Goal: Task Accomplishment & Management: Manage account settings

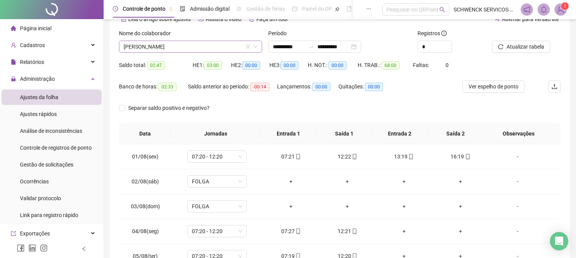
scroll to position [5, 0]
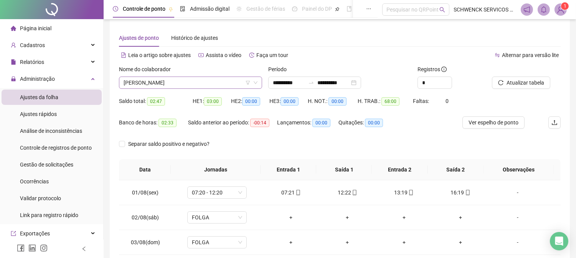
click at [210, 86] on span "LARISSA SANTOS DEOMONDES" at bounding box center [190, 83] width 134 height 12
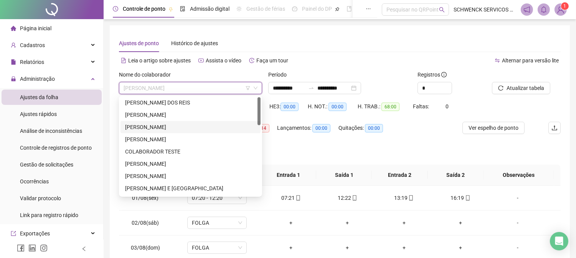
scroll to position [0, 0]
click at [149, 100] on div "ALINE NASCIMENTO DOS REIS" at bounding box center [190, 103] width 131 height 8
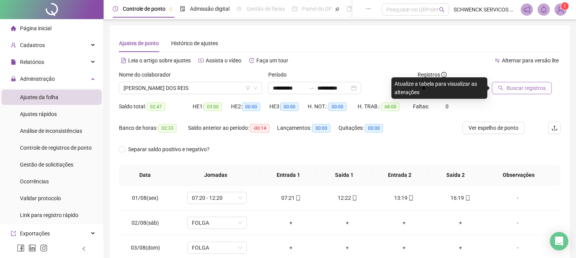
click at [527, 92] on button "Buscar registros" at bounding box center [522, 88] width 60 height 12
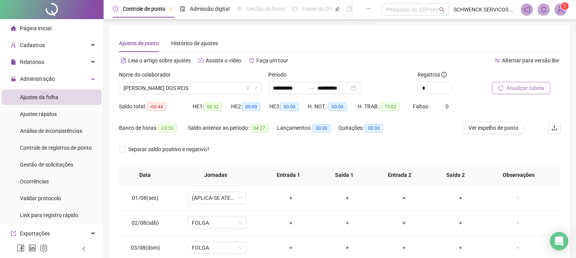
click at [515, 88] on span "Atualizar tabela" at bounding box center [525, 88] width 38 height 8
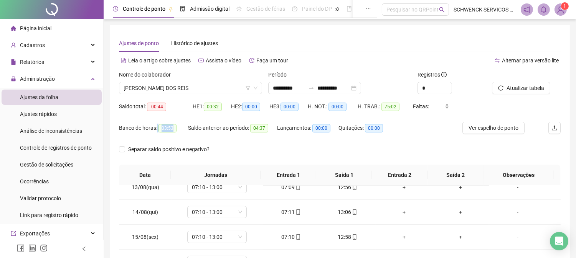
drag, startPoint x: 173, startPoint y: 127, endPoint x: 156, endPoint y: 127, distance: 17.3
click at [156, 127] on div "Banco de horas: 03:53" at bounding box center [153, 128] width 69 height 9
click at [203, 98] on div "Nome do colaborador ALINE NASCIMENTO DOS REIS" at bounding box center [190, 86] width 149 height 30
click at [203, 92] on span "ALINE NASCIMENTO DOS REIS" at bounding box center [190, 88] width 134 height 12
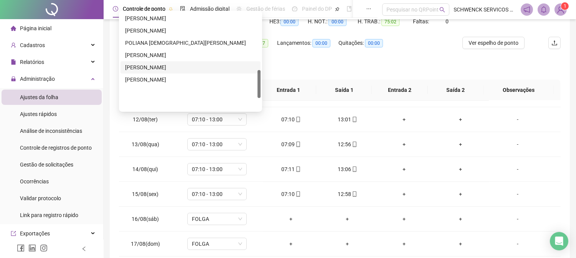
scroll to position [203, 0]
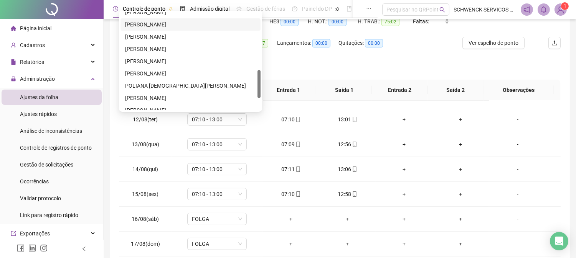
click at [179, 20] on div "LILIANE DE ALCANTARA ALBUQUERQUE" at bounding box center [190, 24] width 131 height 8
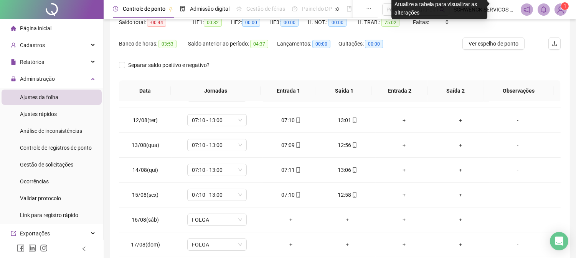
scroll to position [0, 0]
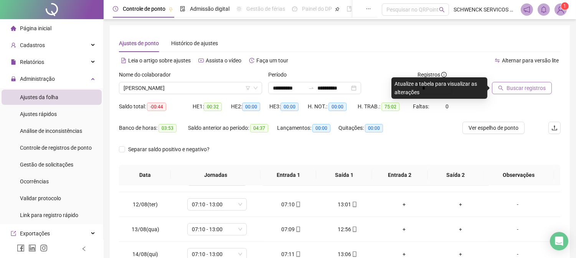
click at [508, 87] on span "Buscar registros" at bounding box center [525, 88] width 39 height 8
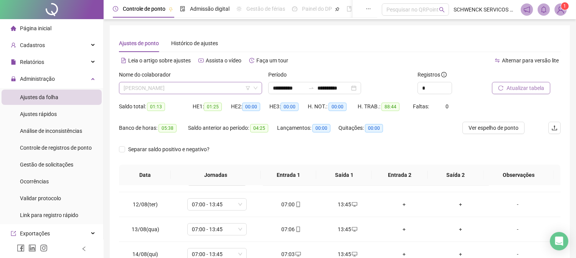
click at [244, 89] on span "LILIANE DE ALCANTARA ALBUQUERQUE" at bounding box center [190, 88] width 134 height 12
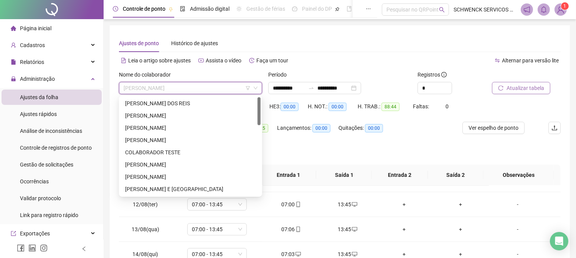
drag, startPoint x: 258, startPoint y: 165, endPoint x: 254, endPoint y: 100, distance: 65.7
click at [254, 100] on div "ALINE NASCIMENTO DOS REIS ANA VIVIAN ORNELLAS PEREIRA CAROLINA MELLONI SILVA CA…" at bounding box center [190, 146] width 140 height 98
click at [146, 115] on div "ANA VIVIAN ORNELLAS PEREIRA" at bounding box center [190, 116] width 131 height 8
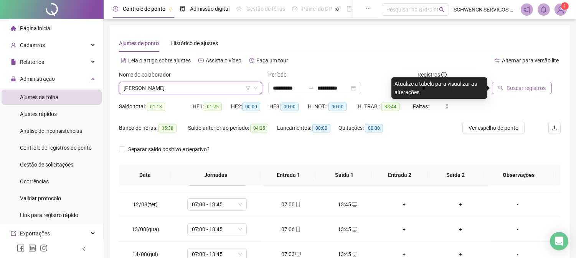
click at [533, 86] on span "Buscar registros" at bounding box center [525, 88] width 39 height 8
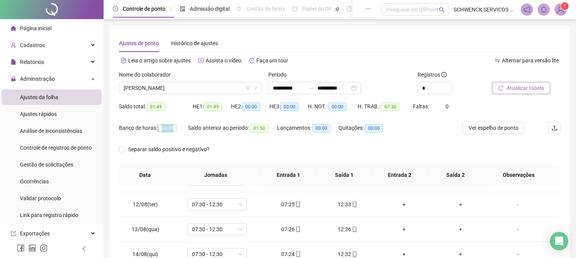
drag, startPoint x: 175, startPoint y: 128, endPoint x: 156, endPoint y: 126, distance: 19.3
click at [156, 126] on div "Banco de horas: 03:39" at bounding box center [153, 128] width 69 height 9
click at [181, 136] on div "Banco de horas: 03:39" at bounding box center [153, 132] width 69 height 21
click at [217, 92] on span "ANA VIVIAN ORNELLAS PEREIRA" at bounding box center [190, 88] width 134 height 12
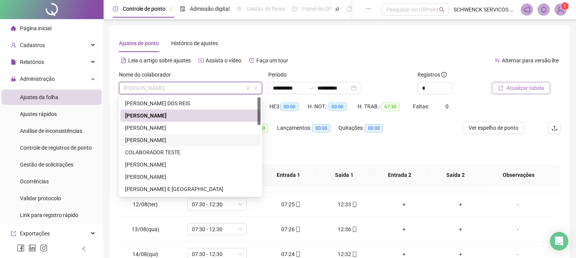
drag, startPoint x: 196, startPoint y: 130, endPoint x: 206, endPoint y: 143, distance: 16.6
click at [206, 143] on div "ALINE NASCIMENTO DOS REIS ANA VIVIAN ORNELLAS PEREIRA CAROLINA MELLONI SILVA CA…" at bounding box center [190, 158] width 140 height 123
click at [170, 178] on div "DANIELE DE JESUS SANTOS" at bounding box center [190, 177] width 131 height 8
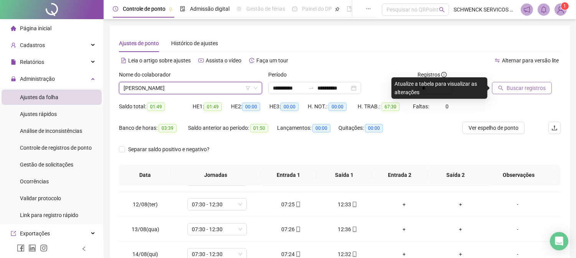
click at [509, 89] on span "Buscar registros" at bounding box center [525, 88] width 39 height 8
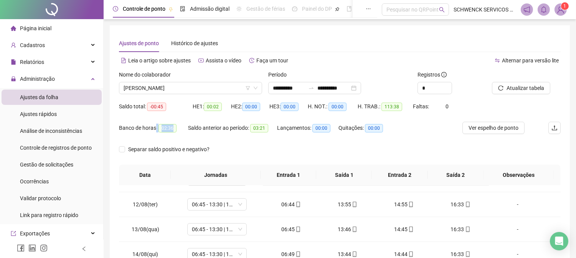
drag, startPoint x: 172, startPoint y: 128, endPoint x: 155, endPoint y: 128, distance: 17.3
click at [155, 128] on div "Banco de horas: 02:36" at bounding box center [153, 128] width 69 height 9
click at [388, 141] on div "Quitações: 00:00" at bounding box center [365, 132] width 55 height 21
click at [210, 91] on span "DANIELE DE JESUS SANTOS" at bounding box center [190, 88] width 134 height 12
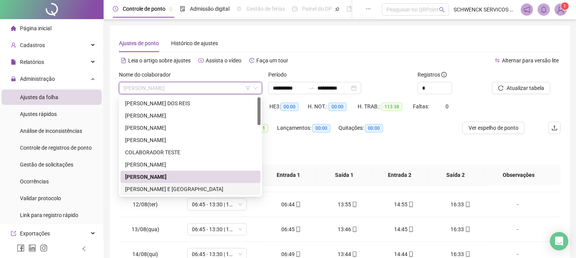
click at [155, 189] on div "DANUSE LIMA SANTOS E LIMA" at bounding box center [190, 189] width 131 height 8
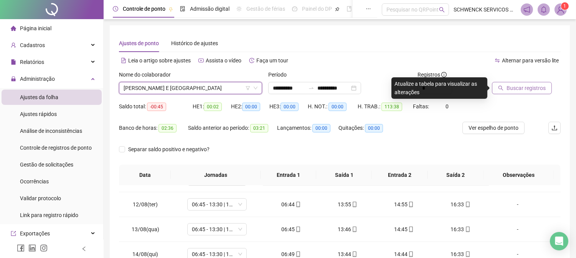
click at [535, 87] on span "Buscar registros" at bounding box center [525, 88] width 39 height 8
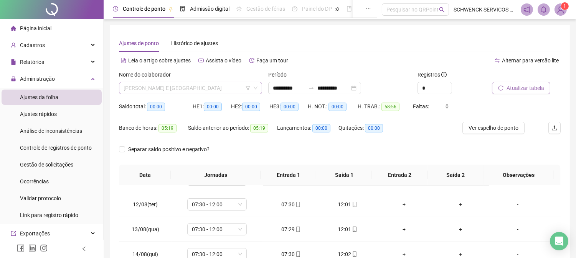
click at [203, 90] on span "DANUSE LIMA SANTOS E LIMA" at bounding box center [190, 88] width 134 height 12
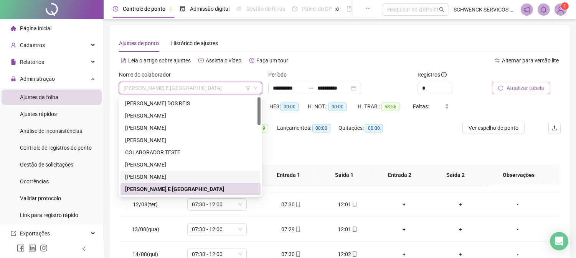
scroll to position [43, 0]
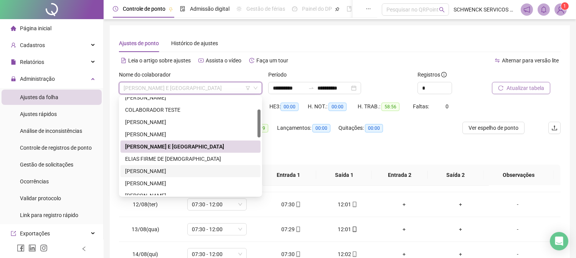
click at [148, 175] on div "EMILIA PEDREIRA CUNHA DA SILVA" at bounding box center [190, 171] width 131 height 8
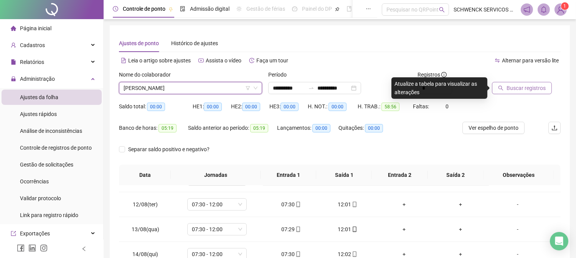
click at [522, 90] on span "Buscar registros" at bounding box center [525, 88] width 39 height 8
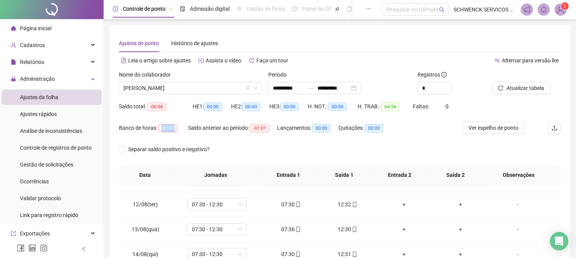
drag, startPoint x: 174, startPoint y: 128, endPoint x: 158, endPoint y: 128, distance: 16.5
click at [158, 128] on span "-01:07" at bounding box center [167, 128] width 19 height 8
click at [413, 155] on div "Separar saldo positivo e negativo?" at bounding box center [339, 153] width 441 height 21
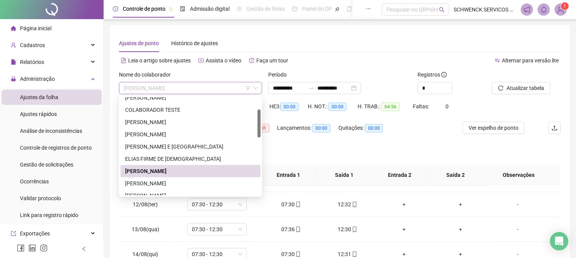
click at [193, 87] on span "EMILIA PEDREIRA CUNHA DA SILVA" at bounding box center [190, 88] width 134 height 12
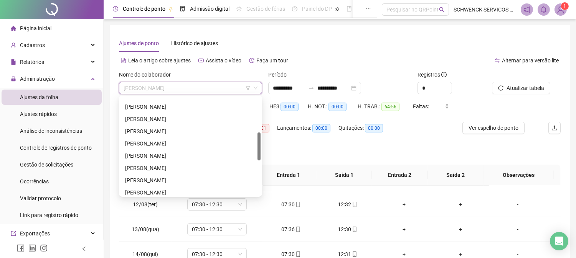
scroll to position [123, 0]
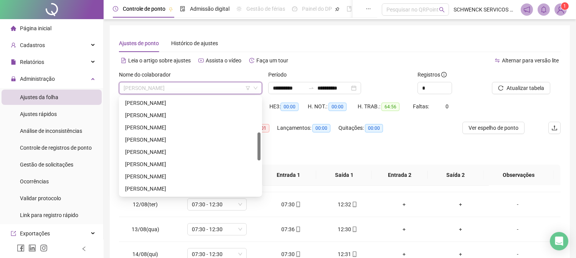
drag, startPoint x: 259, startPoint y: 115, endPoint x: 259, endPoint y: 138, distance: 23.0
click at [259, 138] on div at bounding box center [258, 147] width 3 height 28
click at [194, 165] on div "LARISSA SANTOS DEOMONDES" at bounding box center [190, 164] width 131 height 8
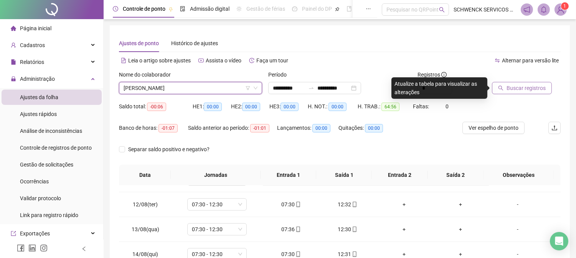
click at [516, 89] on span "Buscar registros" at bounding box center [525, 88] width 39 height 8
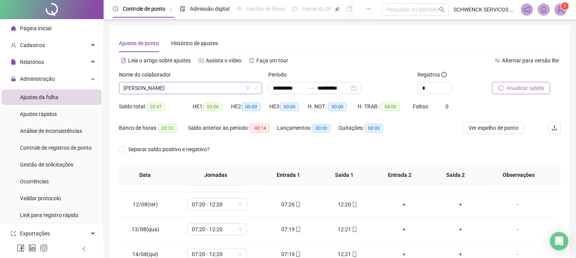
click at [198, 86] on span "LARISSA SANTOS DEOMONDES" at bounding box center [190, 88] width 134 height 12
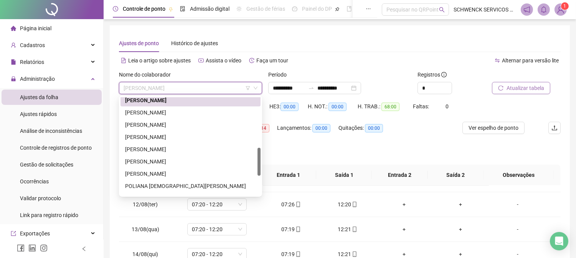
drag, startPoint x: 259, startPoint y: 139, endPoint x: 232, endPoint y: 155, distance: 30.8
click at [255, 155] on div "JULIANA RODRIGUES DE SANTANA LARISSA SANTOS DEOMONDES LEILA MENDES DA SILVA CÂM…" at bounding box center [190, 146] width 140 height 98
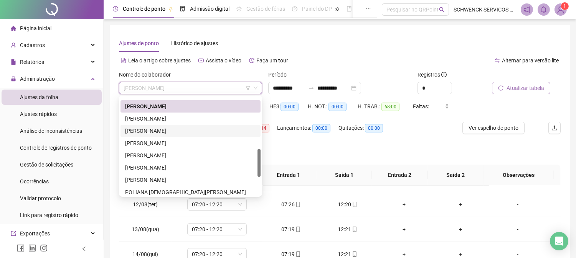
click at [152, 129] on div "LILIANE DE ALCANTARA ALBUQUERQUE" at bounding box center [190, 131] width 131 height 8
click at [152, 129] on div "Banco de horas: 02:33" at bounding box center [153, 128] width 69 height 9
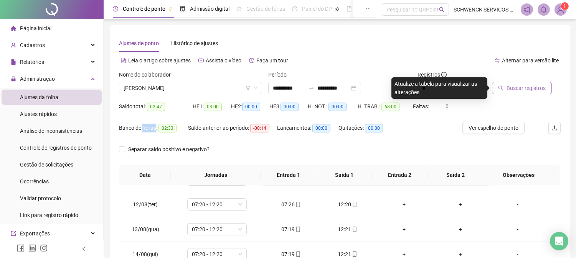
click at [513, 86] on span "Buscar registros" at bounding box center [525, 88] width 39 height 8
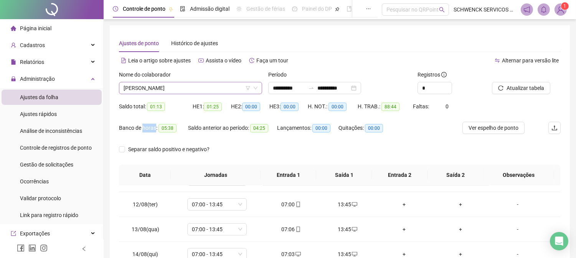
click at [201, 93] on span "LILIANE DE ALCANTARA ALBUQUERQUE" at bounding box center [190, 88] width 134 height 12
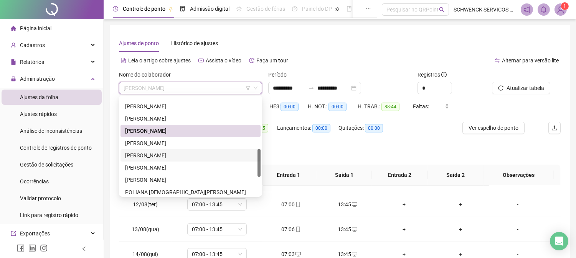
click at [184, 156] on div "MARIA EMÍLIA OLIVEIRA GAMA" at bounding box center [190, 155] width 131 height 8
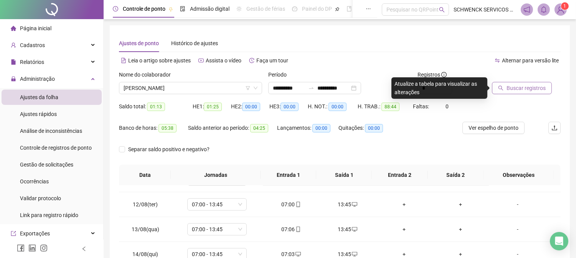
click at [522, 83] on button "Buscar registros" at bounding box center [522, 88] width 60 height 12
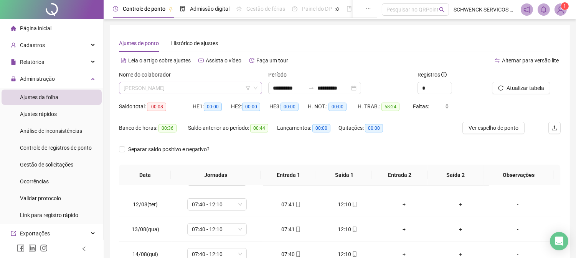
click at [200, 90] on span "MARIA EMÍLIA OLIVEIRA GAMA" at bounding box center [190, 88] width 134 height 12
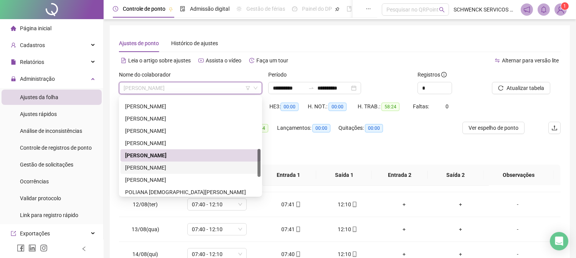
drag, startPoint x: 174, startPoint y: 170, endPoint x: 402, endPoint y: 141, distance: 230.0
click at [173, 169] on div "MARIA SILVEIRA GARCIA GUERRA" at bounding box center [190, 168] width 131 height 8
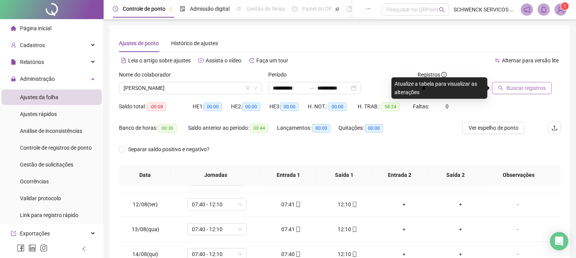
click at [516, 89] on span "Buscar registros" at bounding box center [525, 88] width 39 height 8
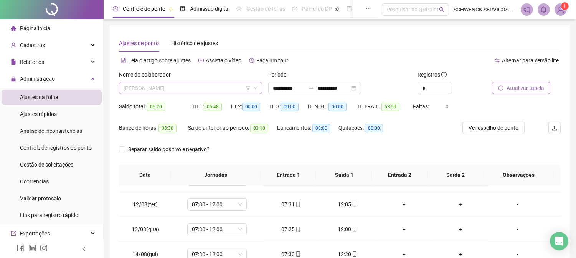
click at [208, 86] on span "MARIA SILVEIRA GARCIA GUERRA" at bounding box center [190, 88] width 134 height 12
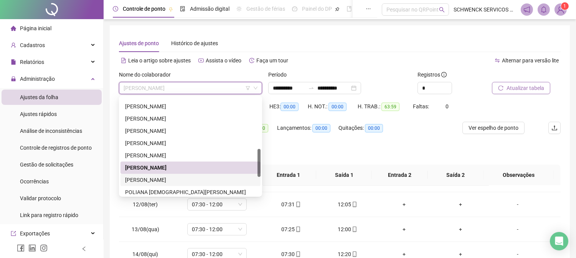
click at [152, 181] on div "MASAI MENDES PASSOS" at bounding box center [190, 180] width 131 height 8
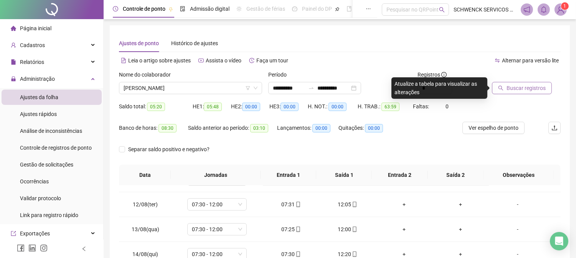
click at [515, 89] on span "Buscar registros" at bounding box center [525, 88] width 39 height 8
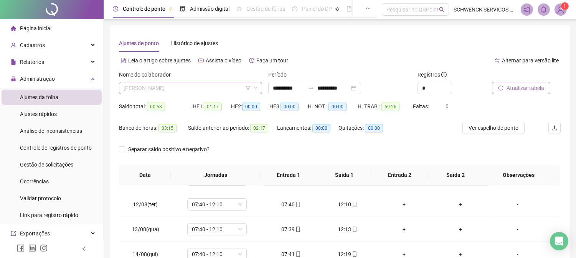
click at [214, 87] on span "MASAI MENDES PASSOS" at bounding box center [190, 88] width 134 height 12
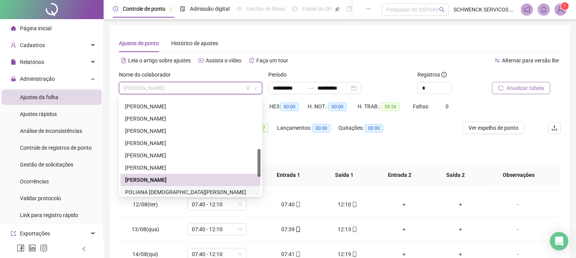
drag, startPoint x: 167, startPoint y: 189, endPoint x: 293, endPoint y: 187, distance: 125.4
click at [168, 189] on div "POLIANA JESUS DOS SANTOS" at bounding box center [190, 192] width 131 height 8
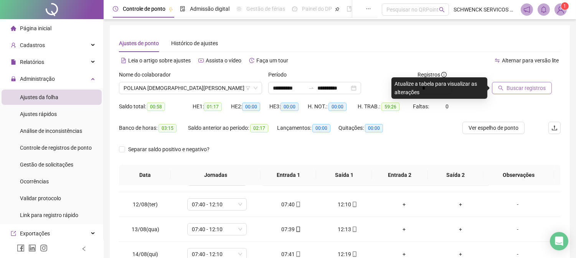
click at [522, 90] on span "Buscar registros" at bounding box center [525, 88] width 39 height 8
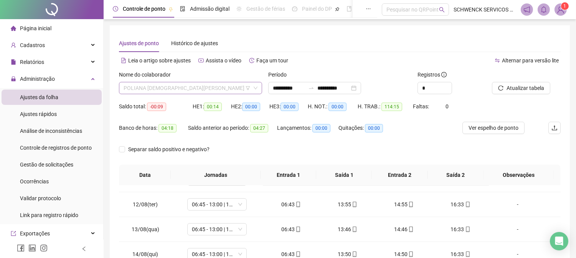
click at [204, 86] on span "POLIANA JESUS DOS SANTOS" at bounding box center [190, 88] width 134 height 12
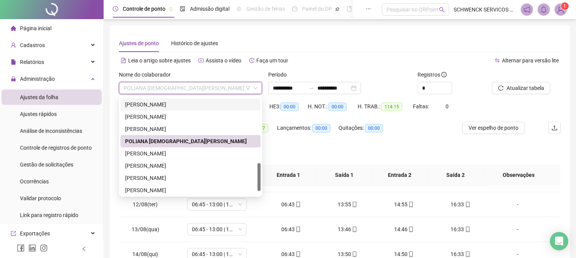
scroll to position [236, 0]
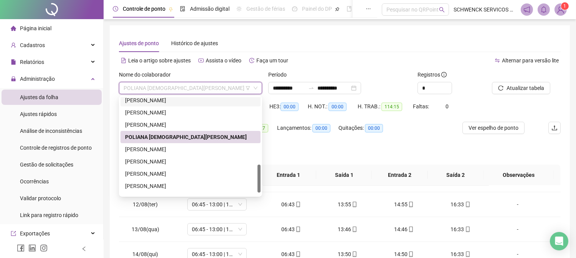
drag, startPoint x: 258, startPoint y: 158, endPoint x: 235, endPoint y: 172, distance: 27.7
click at [255, 173] on div "MARIA EMÍLIA OLIVEIRA GAMA MARIA SILVEIRA GARCIA GUERRA MASAI MENDES PASSOS POL…" at bounding box center [190, 146] width 140 height 98
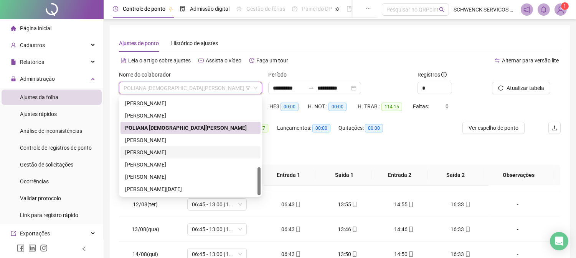
scroll to position [43, 0]
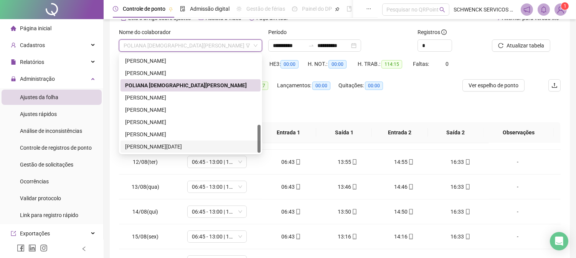
click at [156, 148] on div "VERA LUCIA RIBEIRO FERNANDES" at bounding box center [190, 147] width 131 height 8
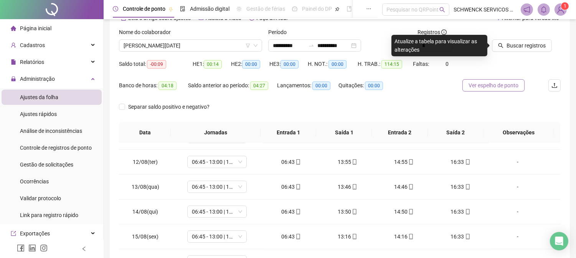
click at [500, 86] on span "Ver espelho de ponto" at bounding box center [493, 85] width 50 height 8
click at [531, 41] on button "Buscar registros" at bounding box center [522, 46] width 60 height 12
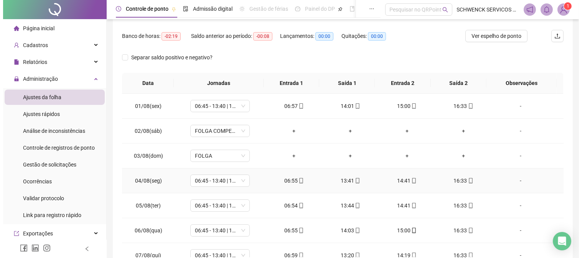
scroll to position [0, 0]
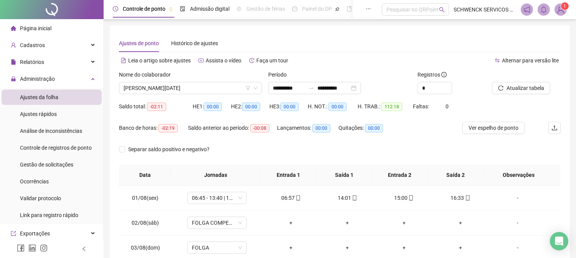
click at [557, 6] on img at bounding box center [561, 10] width 12 height 12
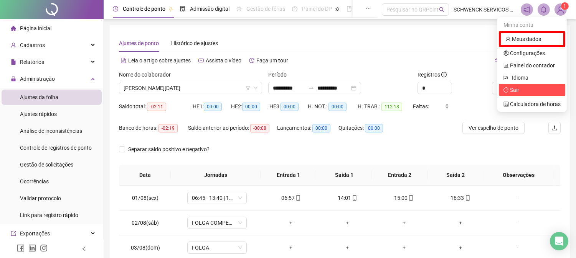
click at [518, 91] on span "Sair" at bounding box center [514, 90] width 9 height 6
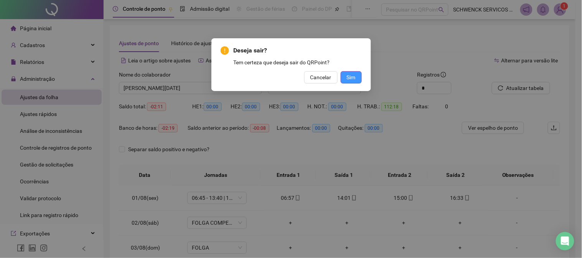
click at [354, 79] on span "Sim" at bounding box center [351, 77] width 9 height 8
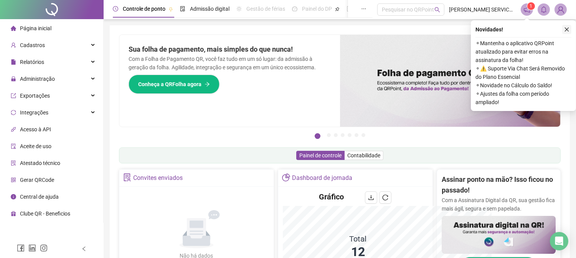
click at [565, 29] on icon "close" at bounding box center [566, 29] width 5 height 5
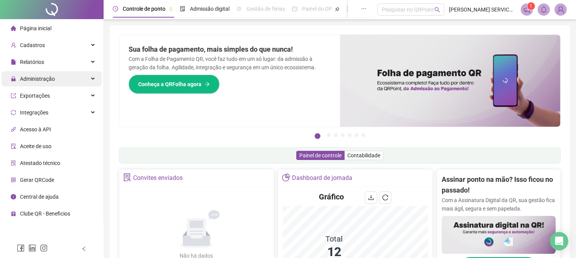
drag, startPoint x: 34, startPoint y: 77, endPoint x: 32, endPoint y: 85, distance: 8.3
click at [33, 77] on span "Administração" at bounding box center [37, 79] width 35 height 6
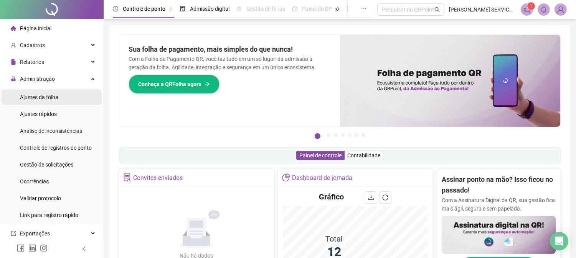
click at [35, 97] on span "Ajustes da folha" at bounding box center [39, 97] width 38 height 6
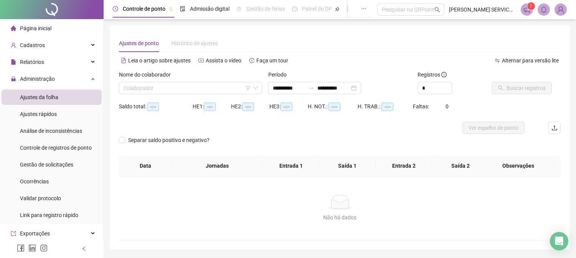
type input "**********"
click at [203, 91] on input "search" at bounding box center [186, 88] width 127 height 12
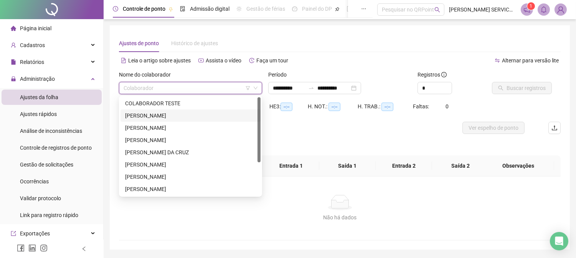
click at [183, 117] on div "[PERSON_NAME] [PERSON_NAME]" at bounding box center [190, 116] width 131 height 8
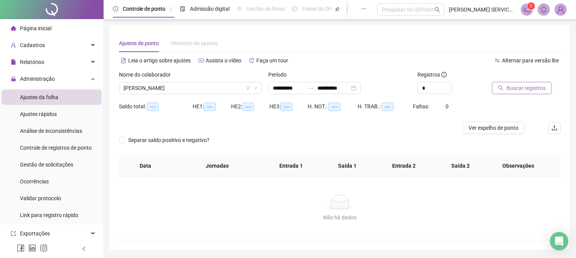
click at [519, 86] on span "Buscar registros" at bounding box center [525, 88] width 39 height 8
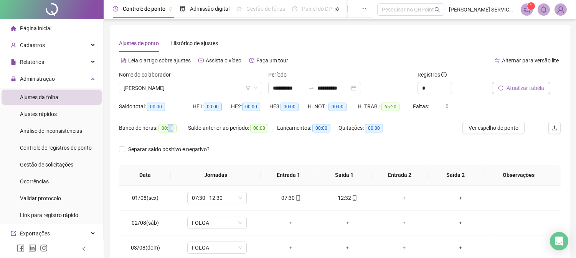
drag, startPoint x: 172, startPoint y: 129, endPoint x: 168, endPoint y: 131, distance: 4.8
click at [168, 131] on span "00:08" at bounding box center [167, 128] width 18 height 8
click at [162, 139] on div "Banco de horas: 00:08" at bounding box center [153, 132] width 69 height 21
click at [199, 91] on span "[PERSON_NAME] [PERSON_NAME]" at bounding box center [190, 88] width 134 height 12
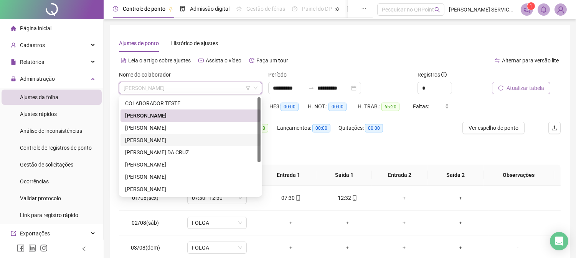
click at [145, 141] on div "[PERSON_NAME]" at bounding box center [190, 140] width 131 height 8
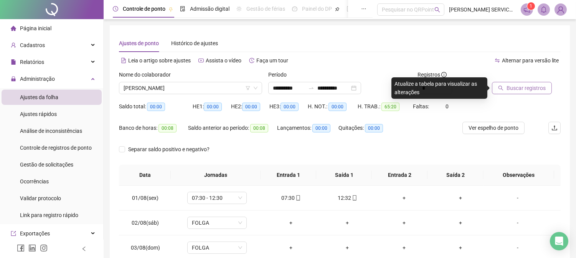
click at [522, 82] on button "Buscar registros" at bounding box center [522, 88] width 60 height 12
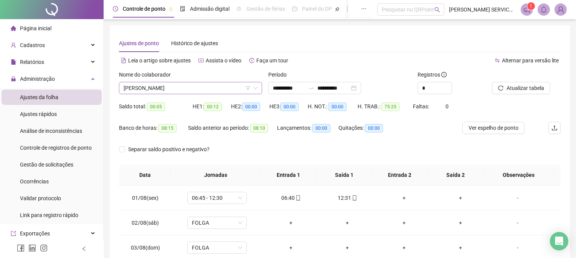
click at [178, 91] on span "[PERSON_NAME]" at bounding box center [190, 88] width 134 height 12
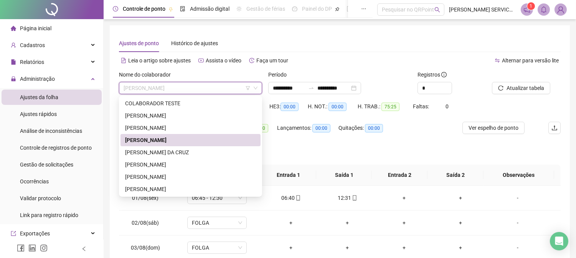
scroll to position [49, 0]
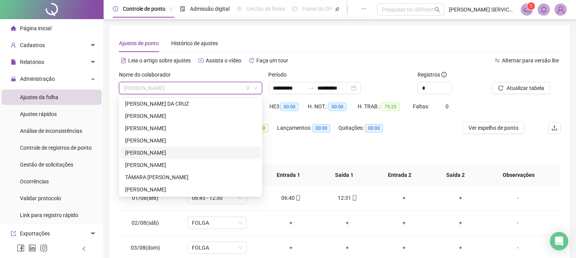
click at [155, 151] on div "[PERSON_NAME]" at bounding box center [190, 153] width 131 height 8
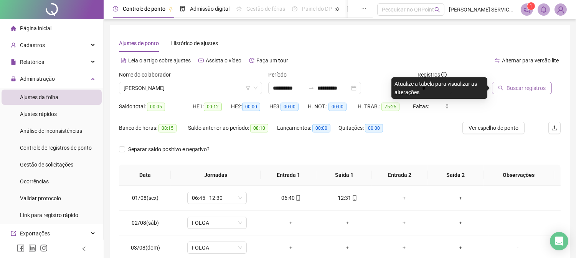
click at [533, 87] on span "Buscar registros" at bounding box center [525, 88] width 39 height 8
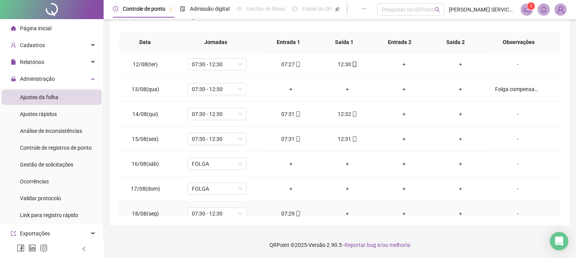
scroll to position [268, 0]
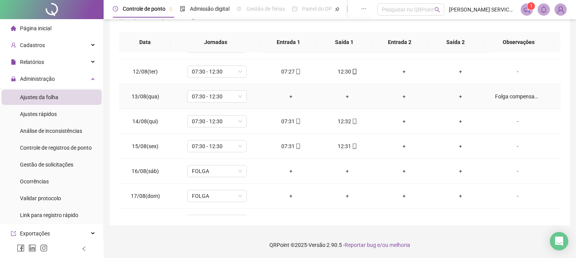
click at [495, 96] on div "Folga compensada de banco de horas positivas." at bounding box center [517, 96] width 45 height 8
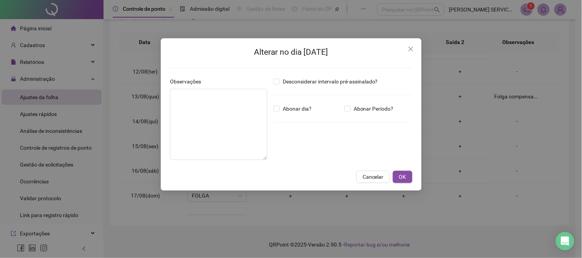
type textarea "**********"
click at [411, 171] on button "OK" at bounding box center [403, 177] width 20 height 12
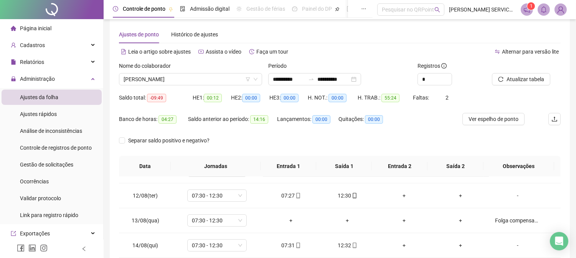
scroll to position [5, 0]
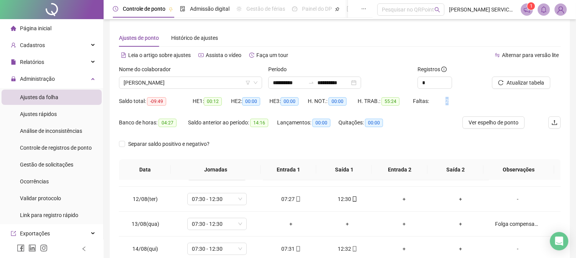
drag, startPoint x: 451, startPoint y: 102, endPoint x: 431, endPoint y: 99, distance: 20.1
click at [431, 99] on div "Saldo total: -09:49 HE 1: 00:12 HE 2: 00:00 HE 3: 00:00 H. NOT.: 00:00 H. TRAB.…" at bounding box center [339, 105] width 441 height 21
click at [217, 81] on span "[PERSON_NAME]" at bounding box center [190, 83] width 134 height 12
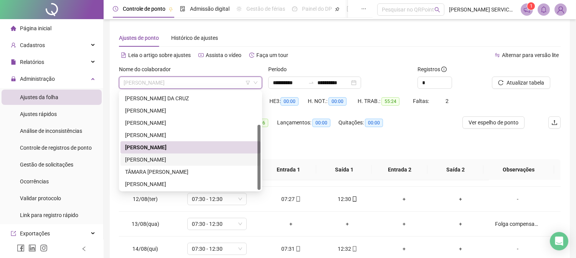
click at [178, 159] on div "[PERSON_NAME] [PERSON_NAME]" at bounding box center [190, 160] width 131 height 8
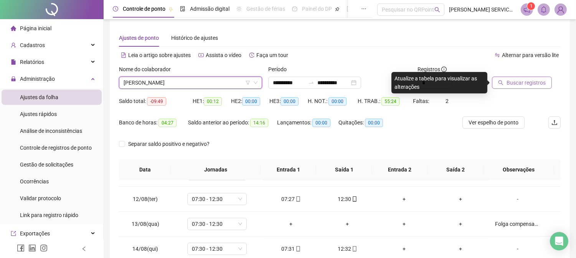
click at [517, 83] on span "Buscar registros" at bounding box center [525, 83] width 39 height 8
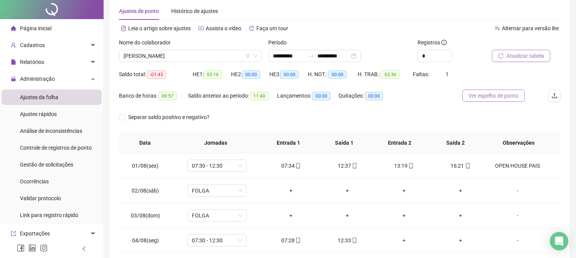
scroll to position [0, 0]
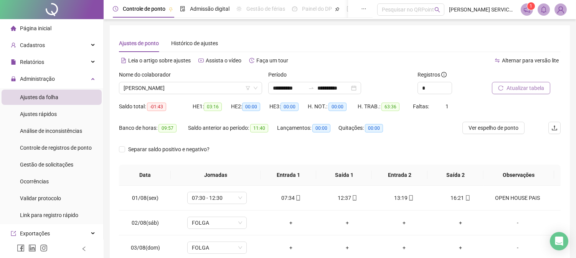
click at [516, 87] on span "Atualizar tabela" at bounding box center [525, 88] width 38 height 8
click at [171, 92] on span "[PERSON_NAME] [PERSON_NAME]" at bounding box center [190, 88] width 134 height 12
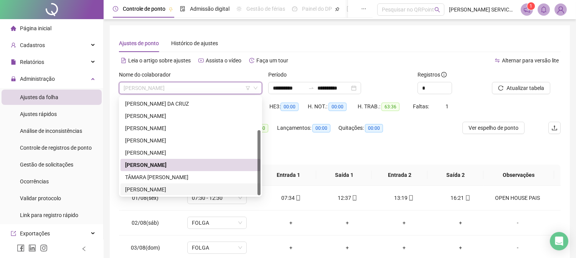
drag, startPoint x: 172, startPoint y: 178, endPoint x: 176, endPoint y: 189, distance: 11.8
click at [176, 189] on div "GIULIA GORDIANO SILVA LILIA BISPO DA CRUZ LUCAS DA SILVEIRA DOS SANTOS LUÍSA MA…" at bounding box center [190, 141] width 140 height 110
click at [175, 188] on div "[PERSON_NAME]" at bounding box center [190, 190] width 131 height 8
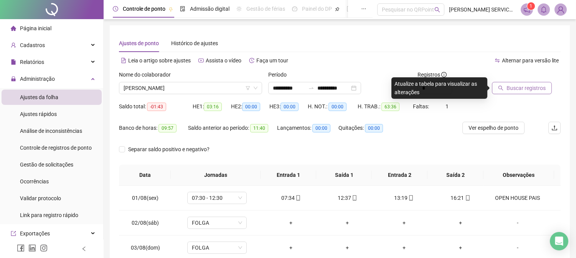
click at [533, 87] on span "Buscar registros" at bounding box center [525, 88] width 39 height 8
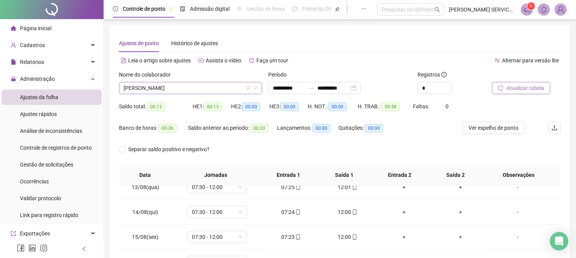
click at [256, 87] on icon "down" at bounding box center [255, 88] width 5 height 5
click at [235, 87] on span "[PERSON_NAME]" at bounding box center [190, 88] width 134 height 12
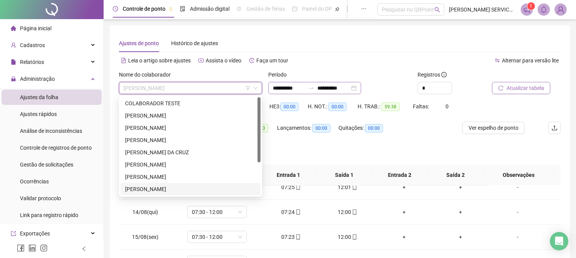
drag, startPoint x: 258, startPoint y: 140, endPoint x: 269, endPoint y: 87, distance: 54.4
click at [269, 87] on body "**********" at bounding box center [288, 129] width 576 height 258
click at [156, 112] on div "[PERSON_NAME] [PERSON_NAME]" at bounding box center [190, 116] width 131 height 8
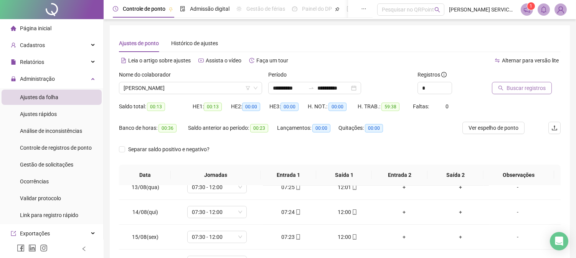
click at [156, 112] on div "Saldo total: 00:13" at bounding box center [156, 106] width 74 height 12
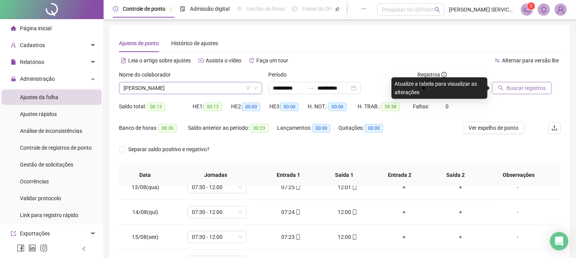
click at [174, 82] on span "[PERSON_NAME] [PERSON_NAME]" at bounding box center [190, 88] width 134 height 12
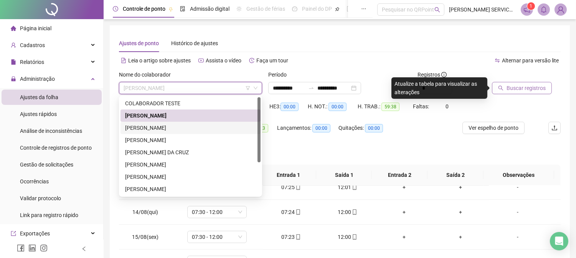
click at [149, 127] on div "[PERSON_NAME] CARILO [PERSON_NAME]" at bounding box center [190, 128] width 131 height 8
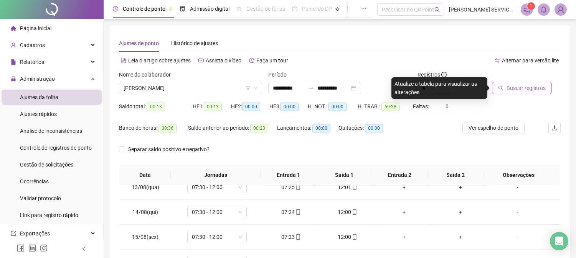
click at [519, 89] on span "Buscar registros" at bounding box center [525, 88] width 39 height 8
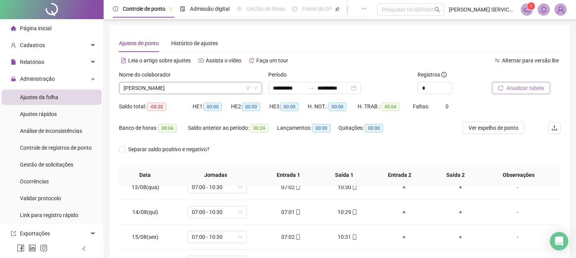
click at [204, 84] on span "[PERSON_NAME] CARILO [PERSON_NAME]" at bounding box center [190, 88] width 134 height 12
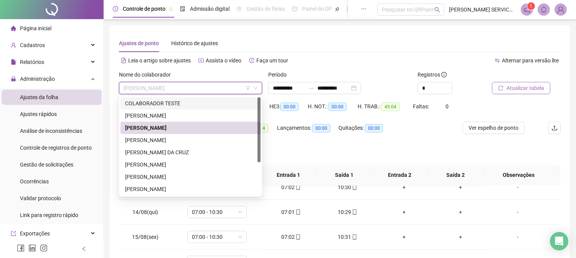
click at [342, 52] on div "Ajustes de ponto Histórico de ajustes" at bounding box center [339, 44] width 441 height 18
click at [212, 92] on span "[PERSON_NAME] CARILO [PERSON_NAME]" at bounding box center [190, 88] width 134 height 12
click at [157, 141] on div "[PERSON_NAME]" at bounding box center [190, 140] width 131 height 8
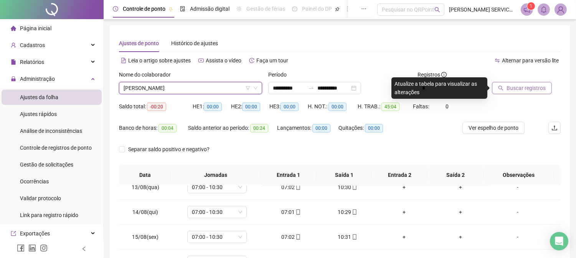
click at [525, 90] on span "Buscar registros" at bounding box center [525, 88] width 39 height 8
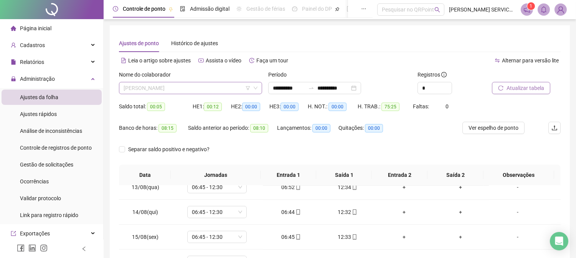
click at [179, 88] on span "[PERSON_NAME]" at bounding box center [190, 88] width 134 height 12
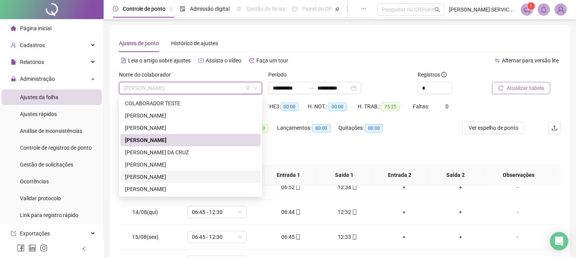
click at [160, 179] on div "[PERSON_NAME] [PERSON_NAME] [PERSON_NAME]" at bounding box center [190, 177] width 131 height 8
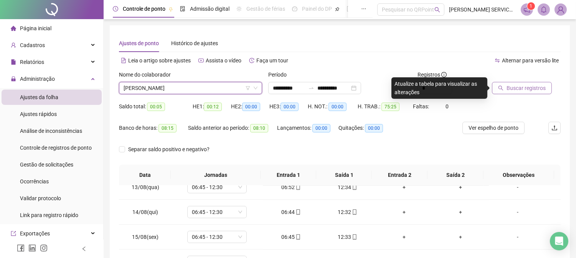
click at [507, 85] on span "Buscar registros" at bounding box center [525, 88] width 39 height 8
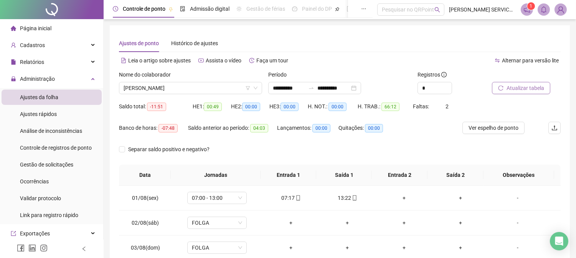
click at [520, 86] on span "Atualizar tabela" at bounding box center [525, 88] width 38 height 8
click at [527, 84] on span "Atualizar tabela" at bounding box center [525, 88] width 38 height 8
click at [183, 93] on span "[PERSON_NAME] [PERSON_NAME] [PERSON_NAME]" at bounding box center [190, 88] width 134 height 12
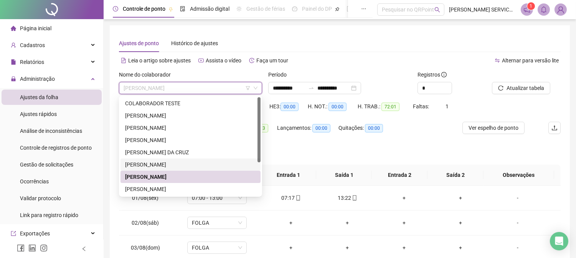
scroll to position [43, 0]
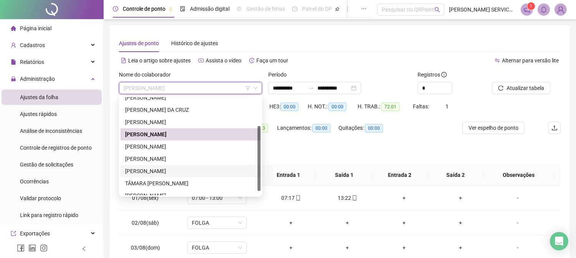
click at [156, 174] on div "[PERSON_NAME] [PERSON_NAME]" at bounding box center [190, 171] width 131 height 8
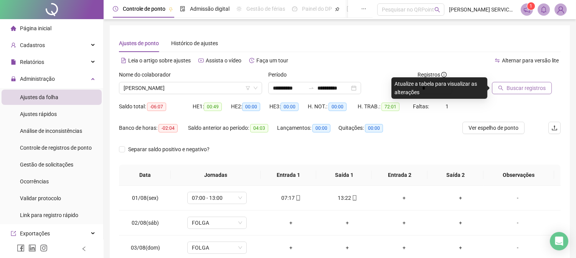
click at [529, 87] on span "Buscar registros" at bounding box center [525, 88] width 39 height 8
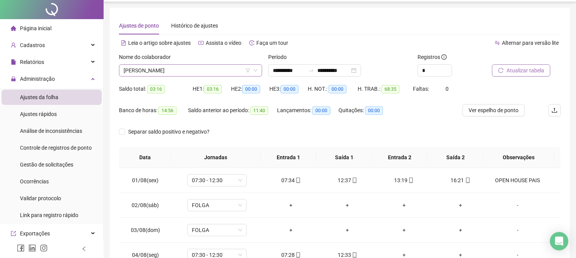
scroll to position [0, 0]
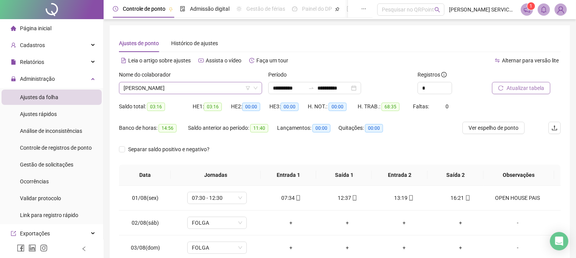
click at [203, 83] on span "[PERSON_NAME] [PERSON_NAME]" at bounding box center [190, 88] width 134 height 12
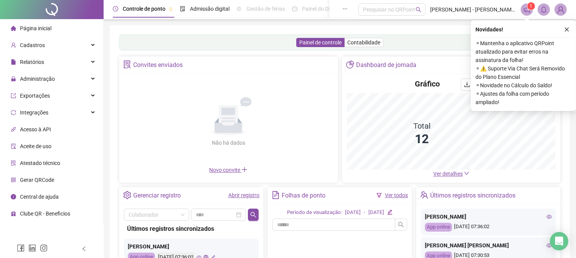
click at [565, 32] on icon "close" at bounding box center [566, 29] width 5 height 5
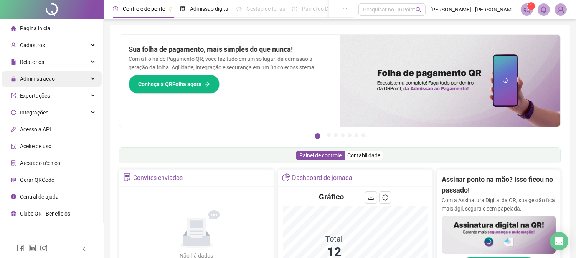
click at [41, 77] on span "Administração" at bounding box center [37, 79] width 35 height 6
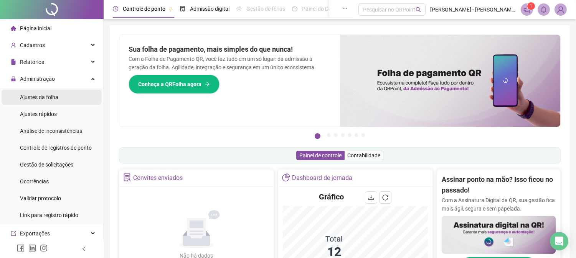
click at [43, 99] on span "Ajustes da folha" at bounding box center [39, 97] width 38 height 6
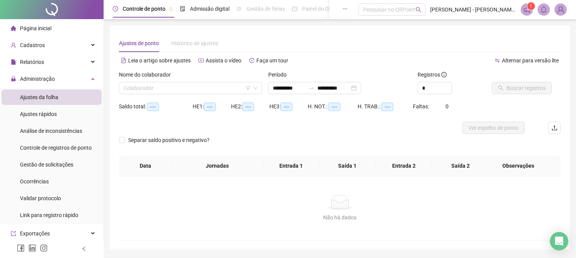
type input "**********"
click at [210, 89] on input "search" at bounding box center [186, 88] width 127 height 12
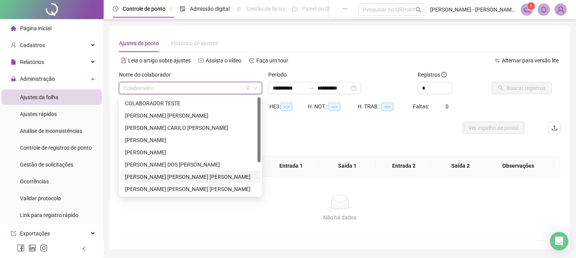
click at [156, 181] on div "[PERSON_NAME] [PERSON_NAME] [PERSON_NAME]" at bounding box center [190, 177] width 131 height 8
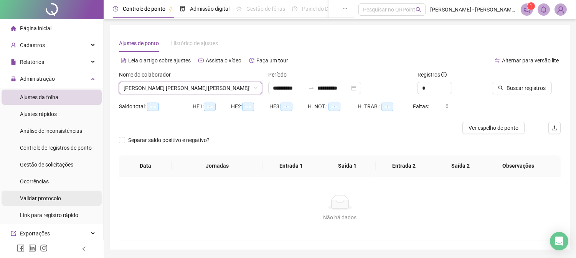
scroll to position [43, 0]
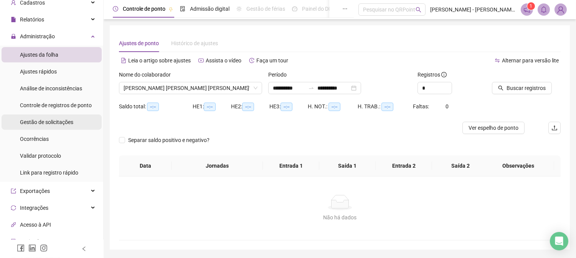
click at [53, 123] on span "Gestão de solicitações" at bounding box center [46, 122] width 53 height 6
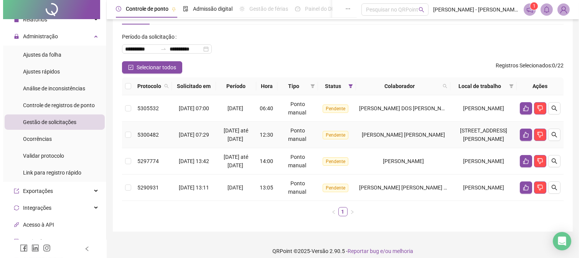
scroll to position [43, 0]
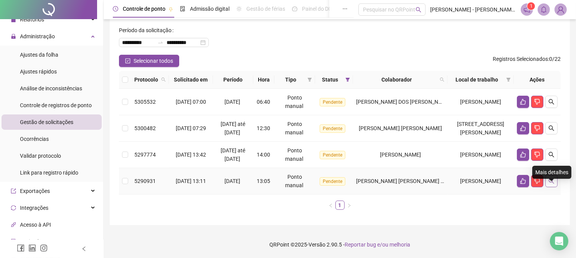
click at [554, 184] on button "button" at bounding box center [551, 181] width 12 height 12
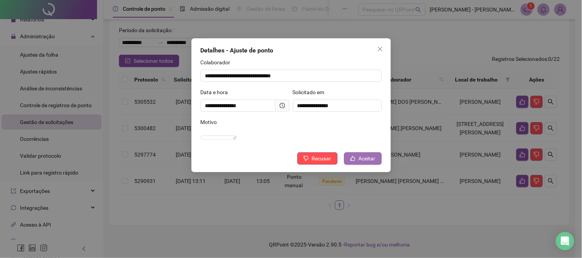
click at [362, 163] on span "Aceitar" at bounding box center [367, 159] width 17 height 8
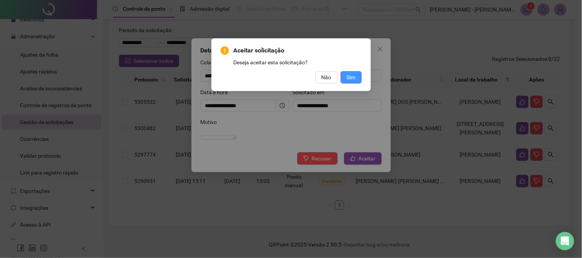
click at [357, 79] on button "Sim" at bounding box center [351, 77] width 21 height 12
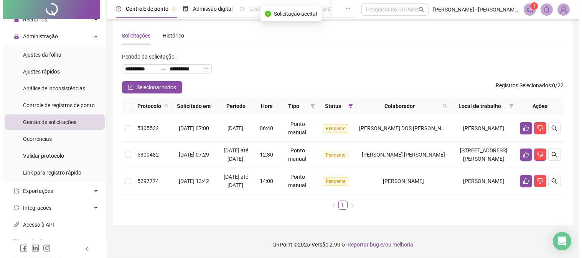
scroll to position [16, 0]
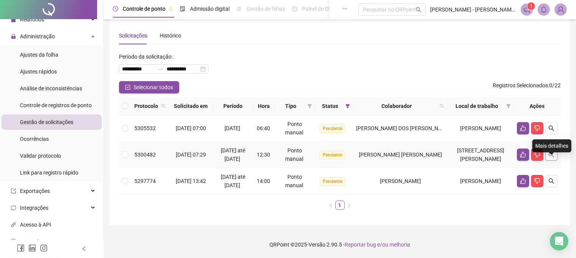
click at [549, 156] on icon "search" at bounding box center [551, 155] width 6 height 6
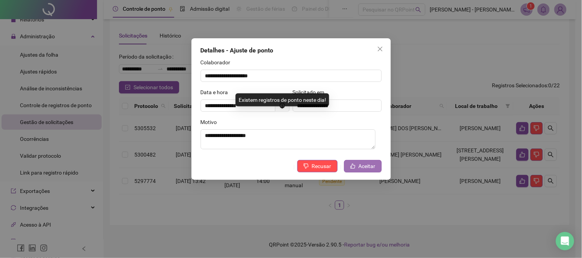
click at [365, 168] on span "Aceitar" at bounding box center [367, 166] width 17 height 8
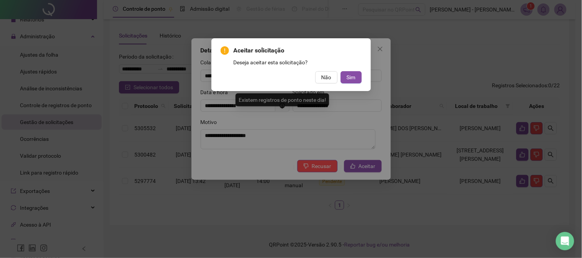
click at [352, 70] on div "Aceitar solicitação Deseja aceitar esta solicitação? Não Sim" at bounding box center [291, 65] width 141 height 38
click at [359, 81] on button "Sim" at bounding box center [351, 77] width 21 height 12
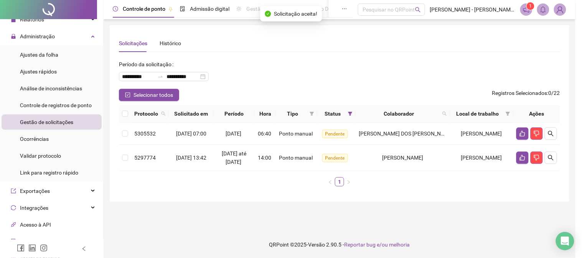
scroll to position [0, 0]
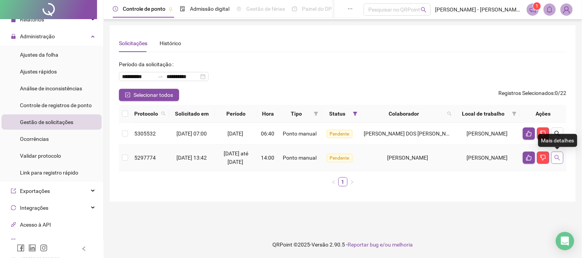
click at [558, 156] on icon "search" at bounding box center [557, 158] width 6 height 6
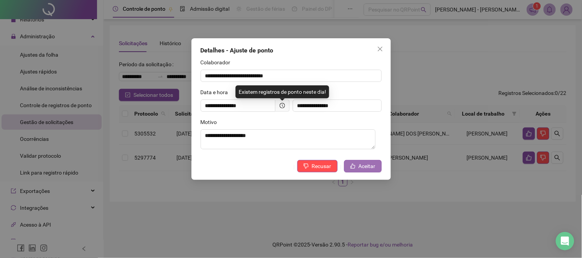
click at [374, 165] on span "Aceitar" at bounding box center [367, 166] width 17 height 8
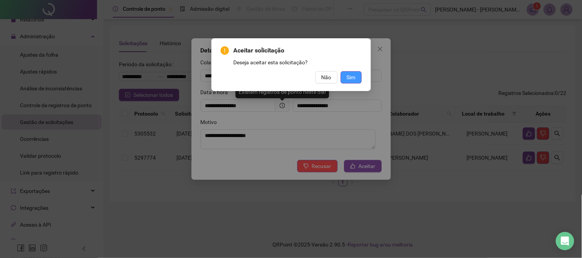
click at [351, 73] on span "Sim" at bounding box center [351, 77] width 9 height 8
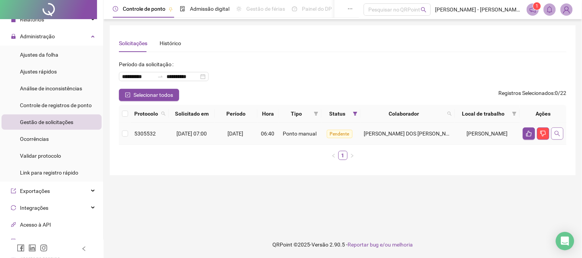
click at [558, 134] on icon "search" at bounding box center [557, 134] width 6 height 6
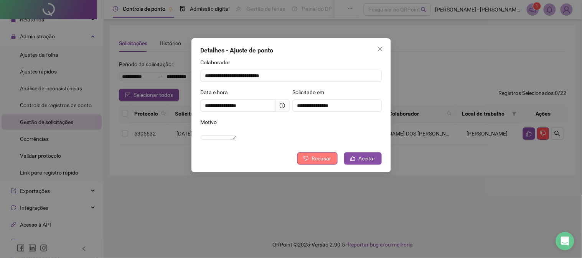
click at [319, 163] on span "Recusar" at bounding box center [322, 159] width 20 height 8
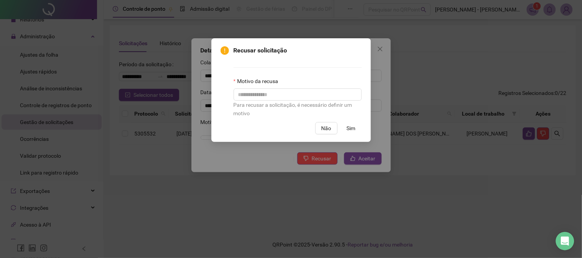
drag, startPoint x: 351, startPoint y: 132, endPoint x: 340, endPoint y: 122, distance: 14.1
click at [340, 122] on div "Recusar solicitação Motivo da recusa Para recusar a solicitação, é necessário d…" at bounding box center [291, 90] width 141 height 89
click at [324, 125] on span "Não" at bounding box center [326, 128] width 10 height 8
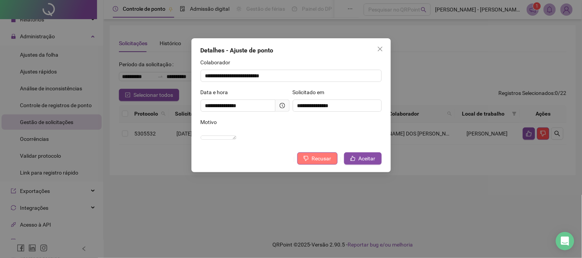
click at [316, 163] on span "Recusar" at bounding box center [322, 159] width 20 height 8
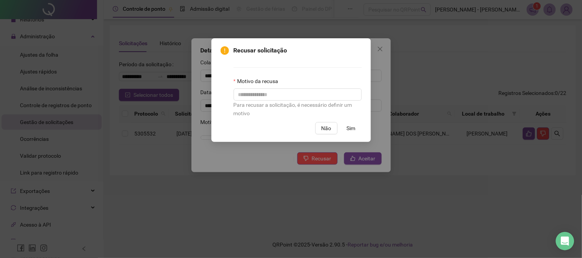
click at [351, 133] on span "Sim" at bounding box center [351, 128] width 9 height 8
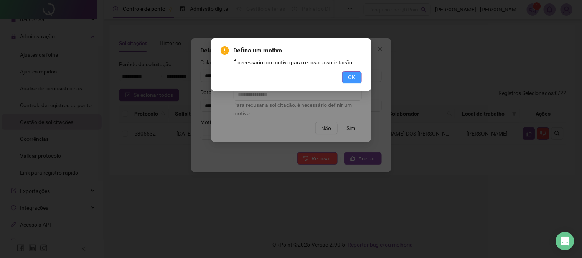
click at [354, 77] on span "OK" at bounding box center [351, 77] width 7 height 8
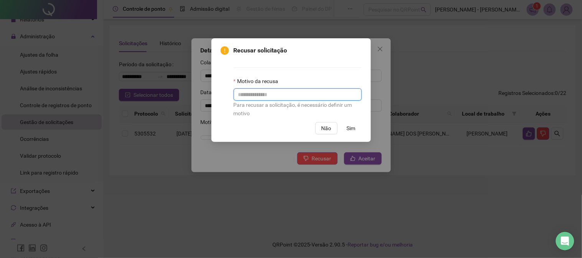
click at [286, 98] on input "text" at bounding box center [298, 95] width 128 height 12
click at [252, 97] on input "**********" at bounding box center [298, 95] width 128 height 12
click at [300, 95] on input "**********" at bounding box center [298, 95] width 128 height 12
type input "**********"
click at [354, 131] on span "Sim" at bounding box center [351, 128] width 9 height 8
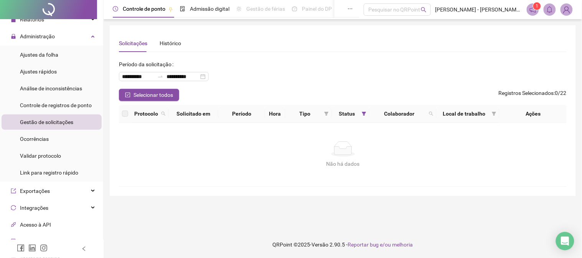
click at [70, 127] on div "Gestão de solicitações" at bounding box center [46, 122] width 53 height 15
